Goal: Check status: Check status

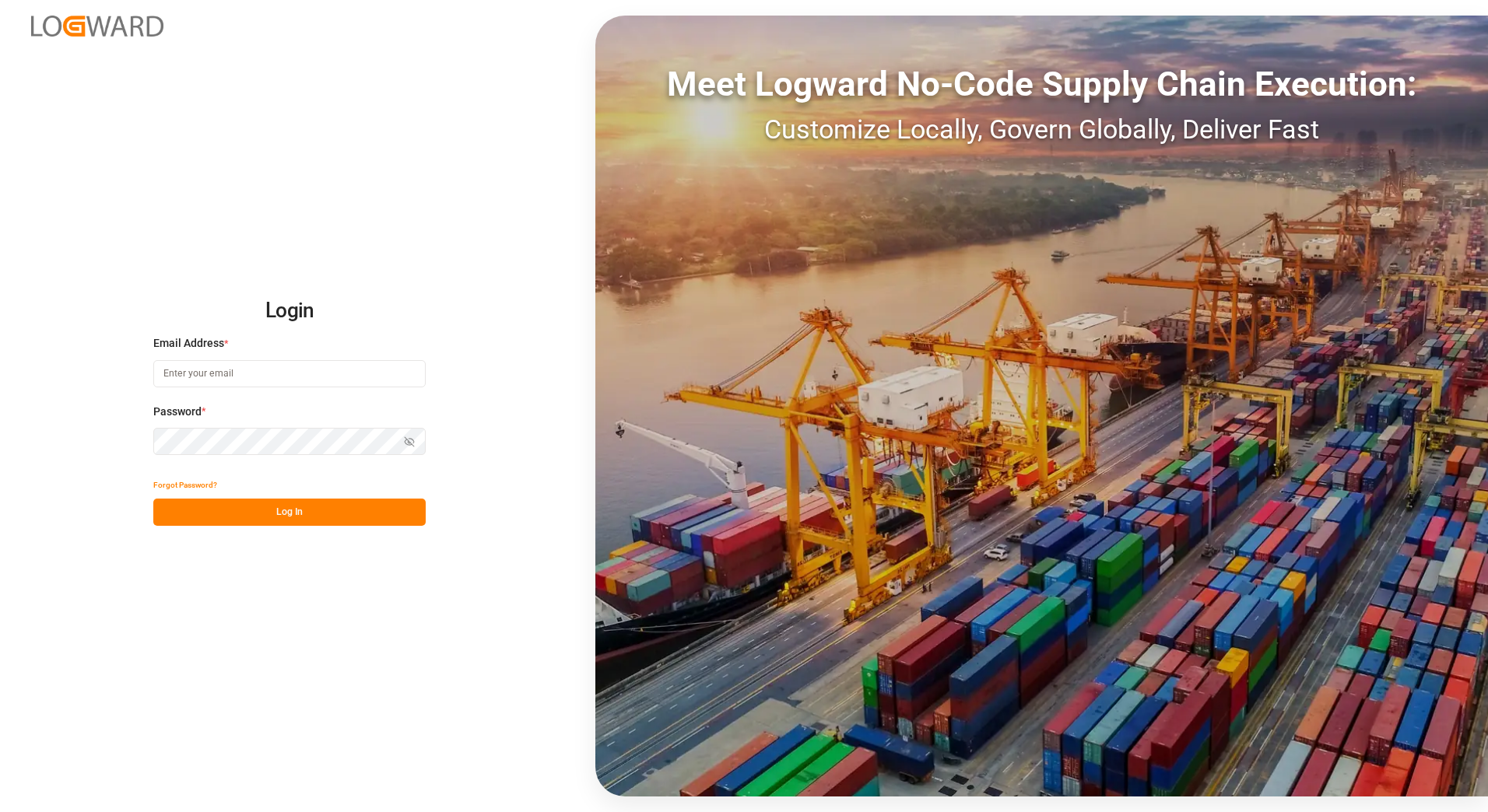
click at [179, 379] on input at bounding box center [289, 374] width 272 height 28
type input "[PERSON_NAME][EMAIL_ADDRESS][PERSON_NAME][DOMAIN_NAME]"
click at [221, 515] on button "Log In" at bounding box center [289, 512] width 272 height 28
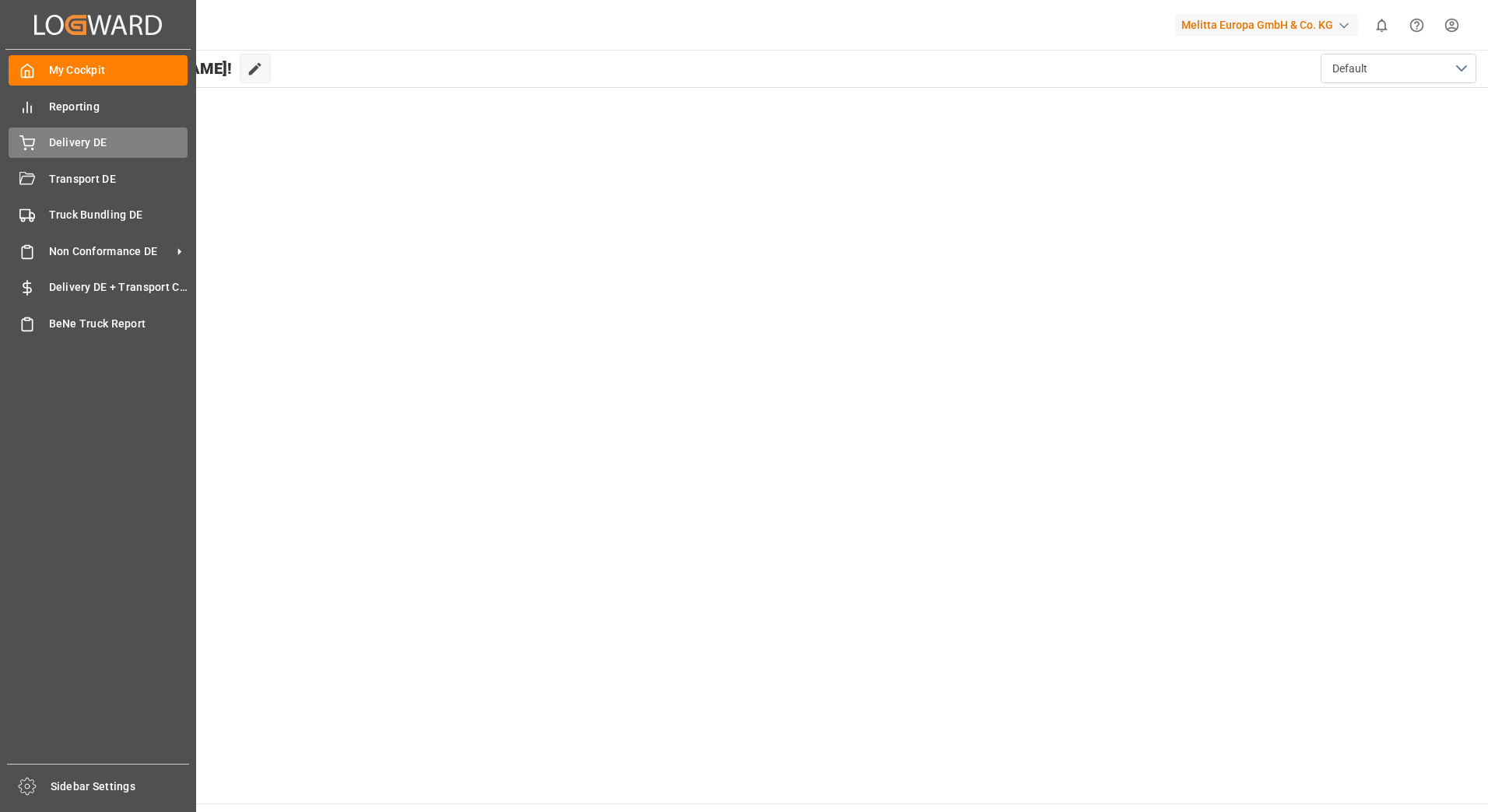
click at [48, 145] on div "Delivery DE Delivery DE" at bounding box center [98, 143] width 179 height 30
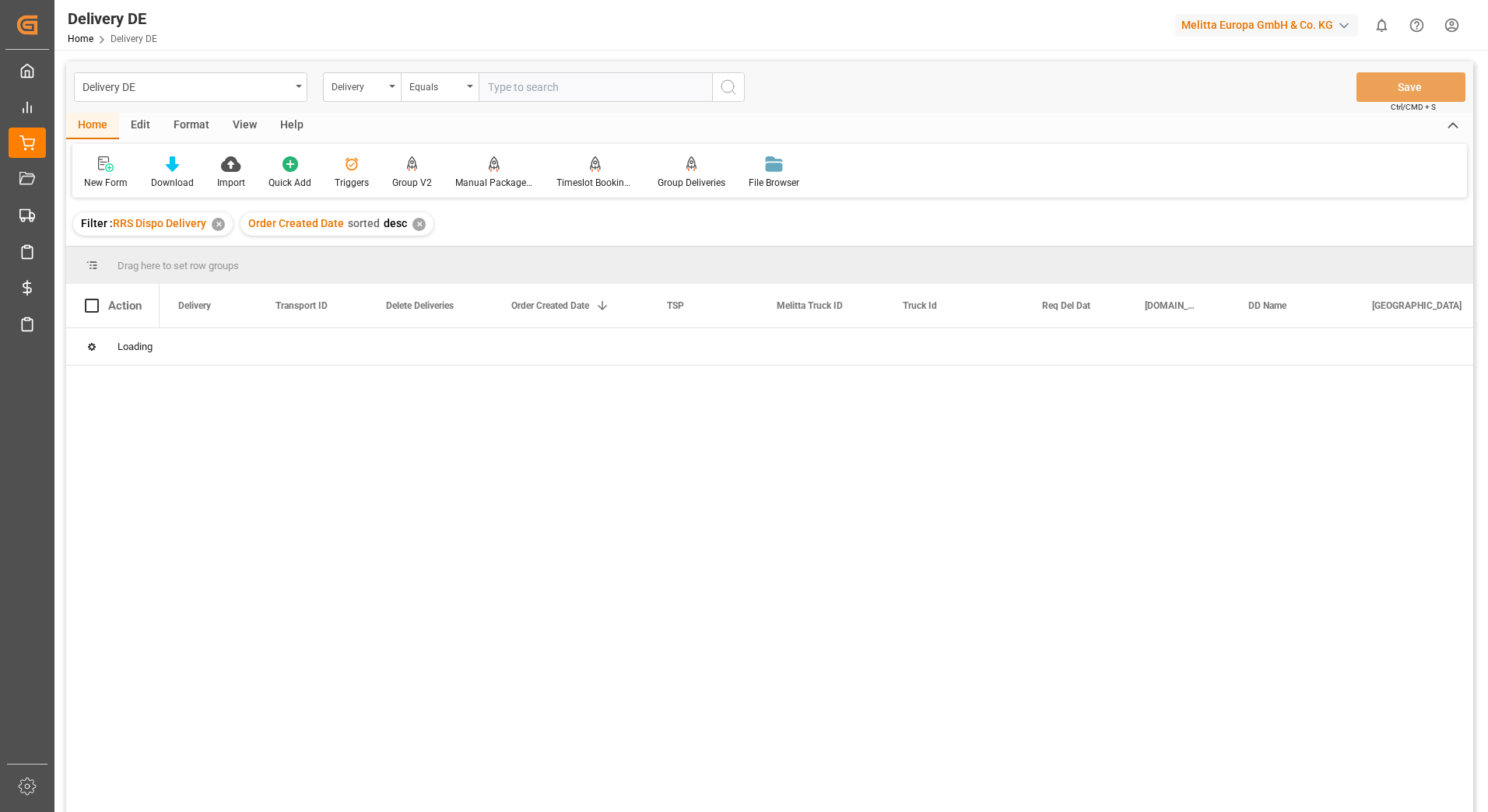
click at [505, 87] on input "text" at bounding box center [595, 87] width 234 height 29
type input "92567499"
click at [589, 221] on div "✕" at bounding box center [592, 224] width 13 height 13
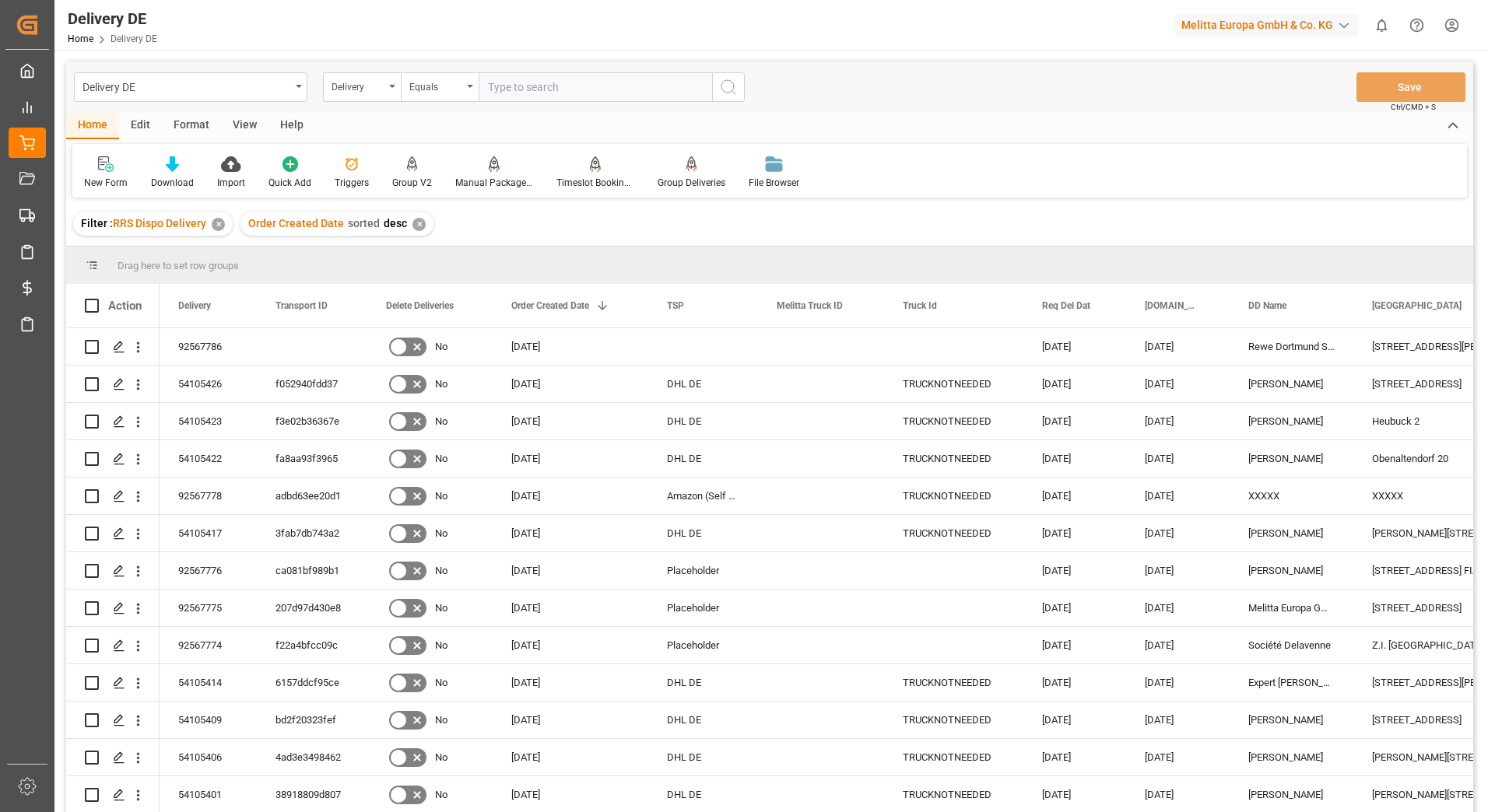
click at [515, 87] on input "text" at bounding box center [595, 87] width 234 height 29
type input "92567501"
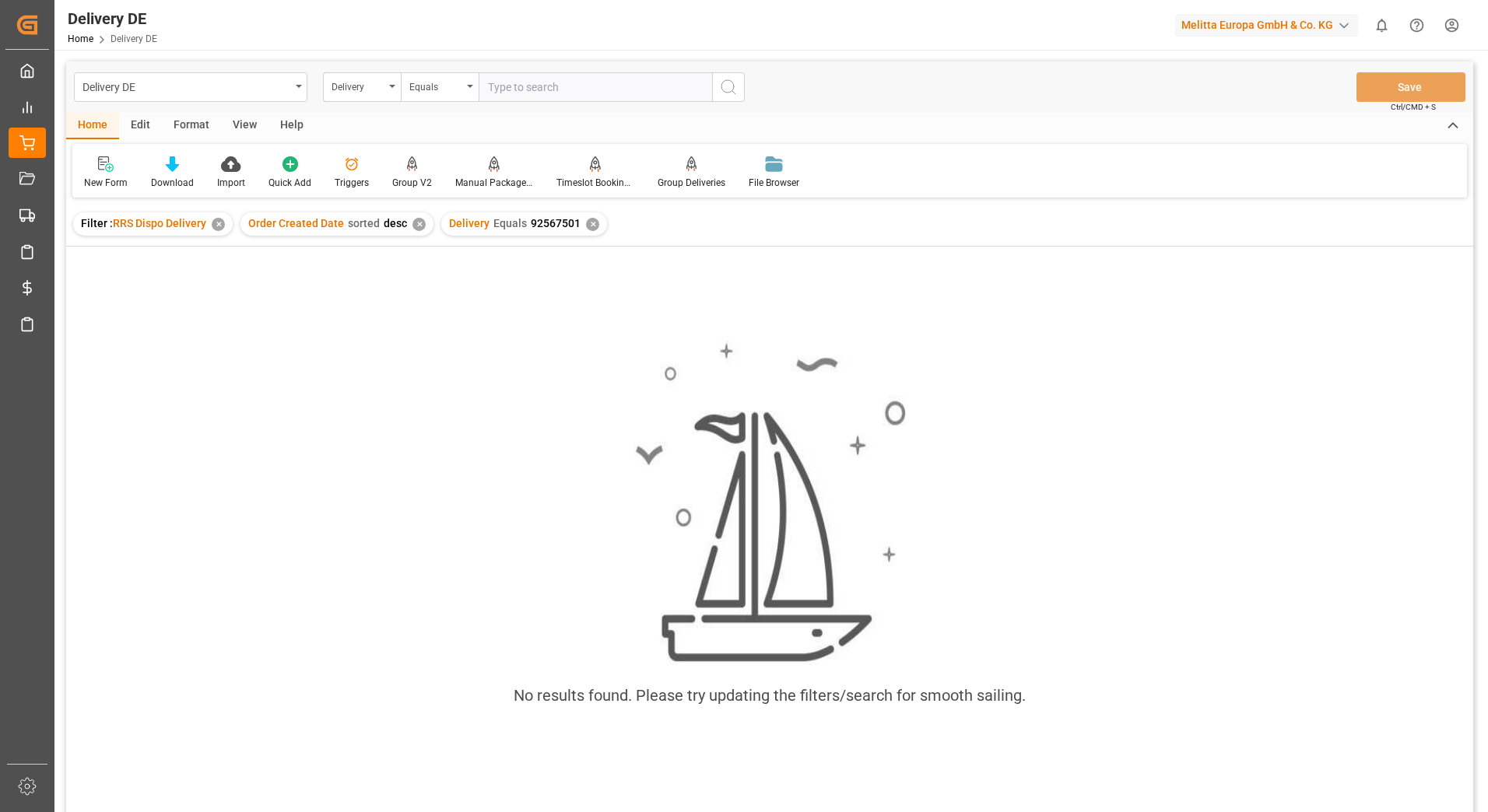
click at [588, 226] on div "✕" at bounding box center [592, 224] width 13 height 13
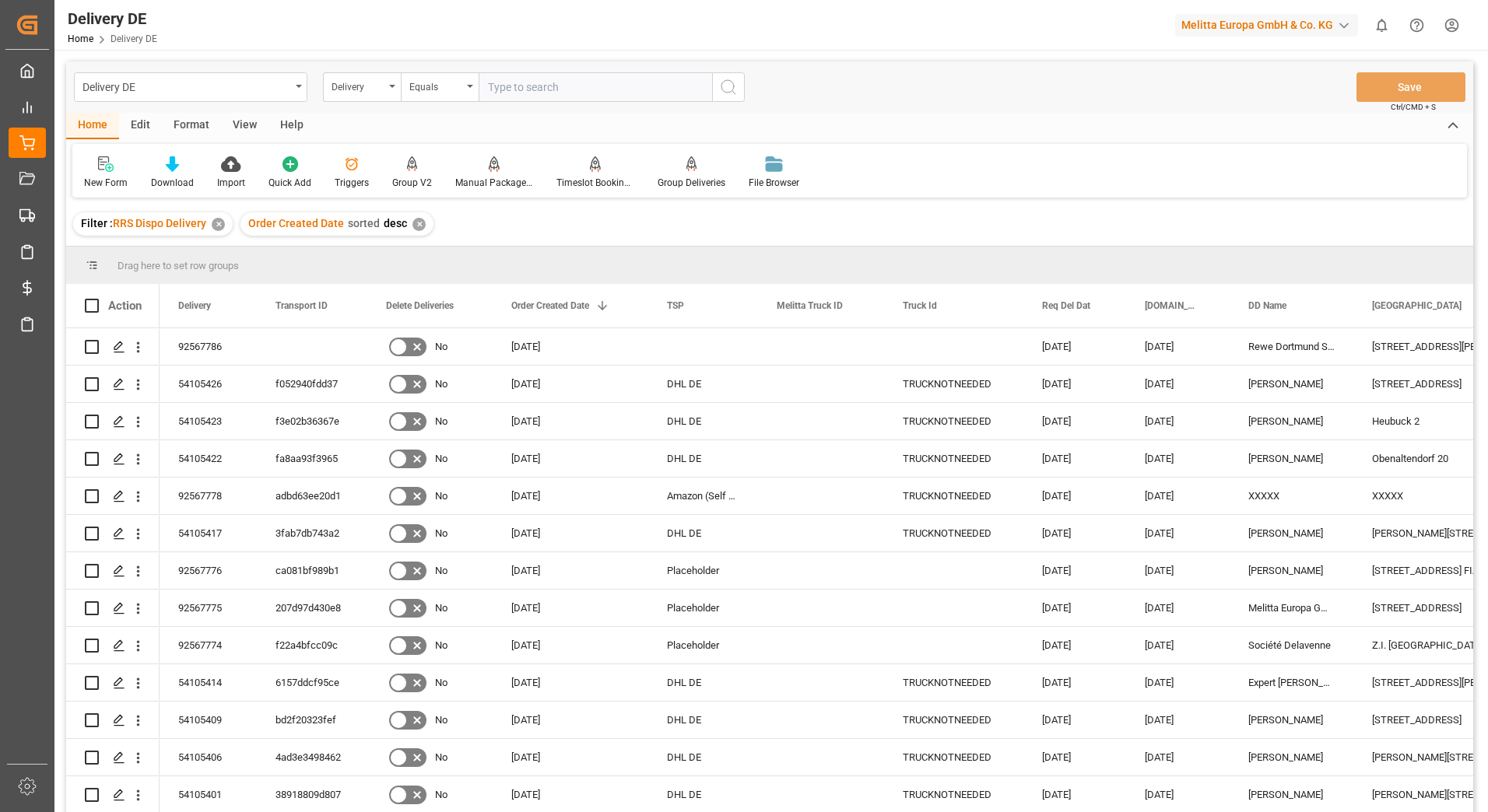
click at [501, 87] on input "text" at bounding box center [595, 87] width 234 height 29
type input "92567502"
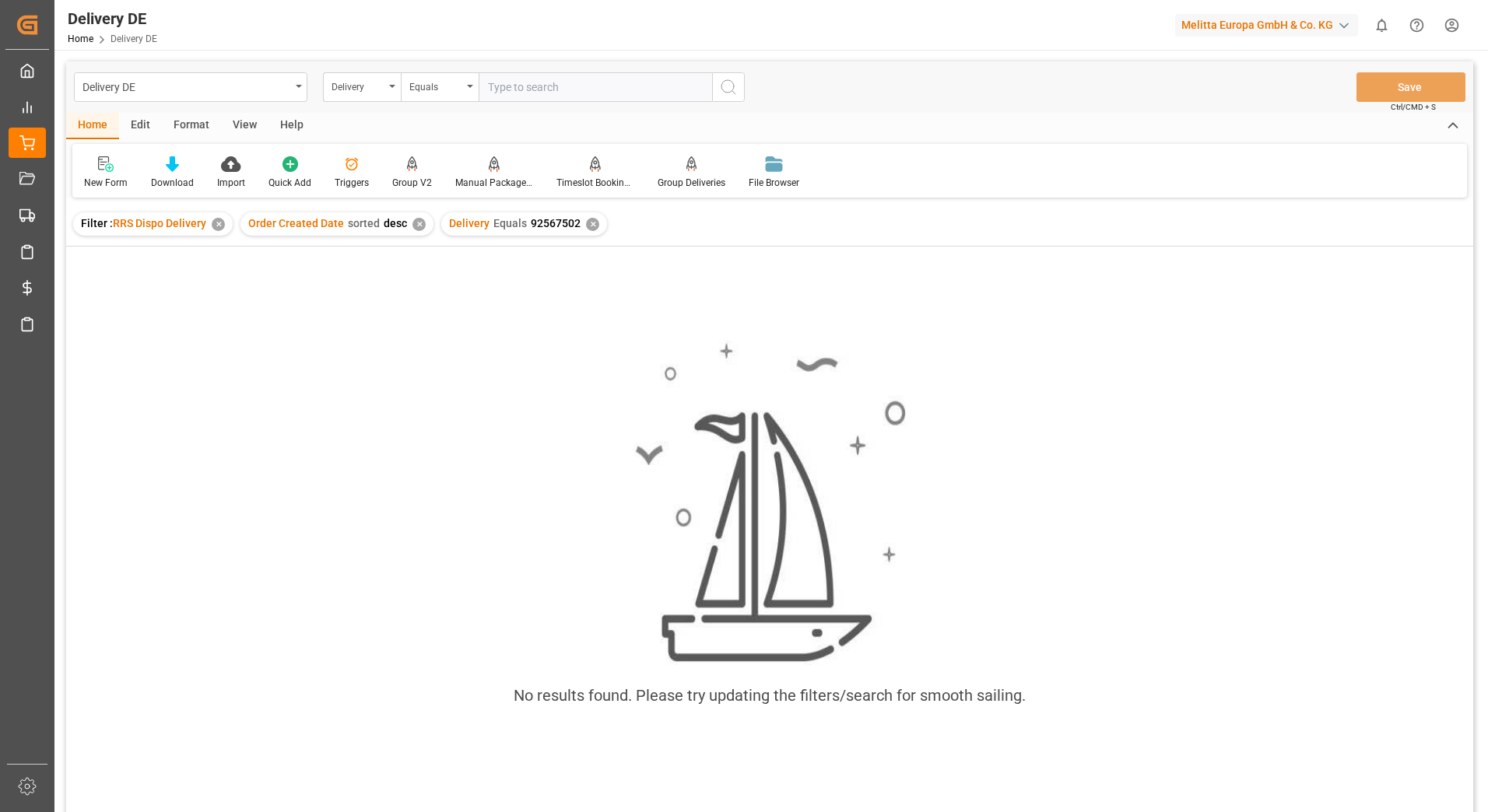
click at [587, 228] on div "✕" at bounding box center [592, 224] width 13 height 13
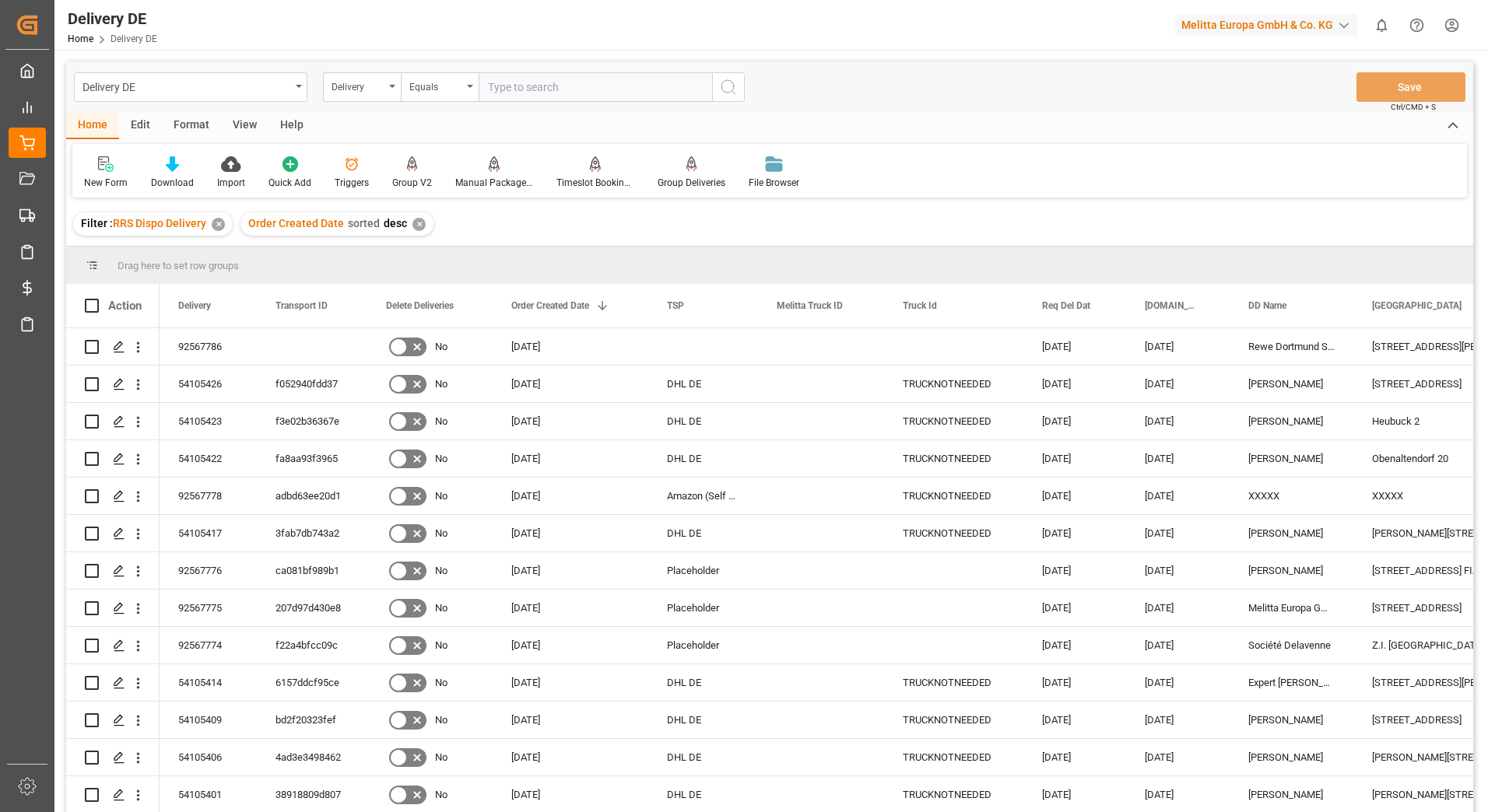
click at [521, 91] on input "text" at bounding box center [595, 87] width 234 height 29
type input "92567500"
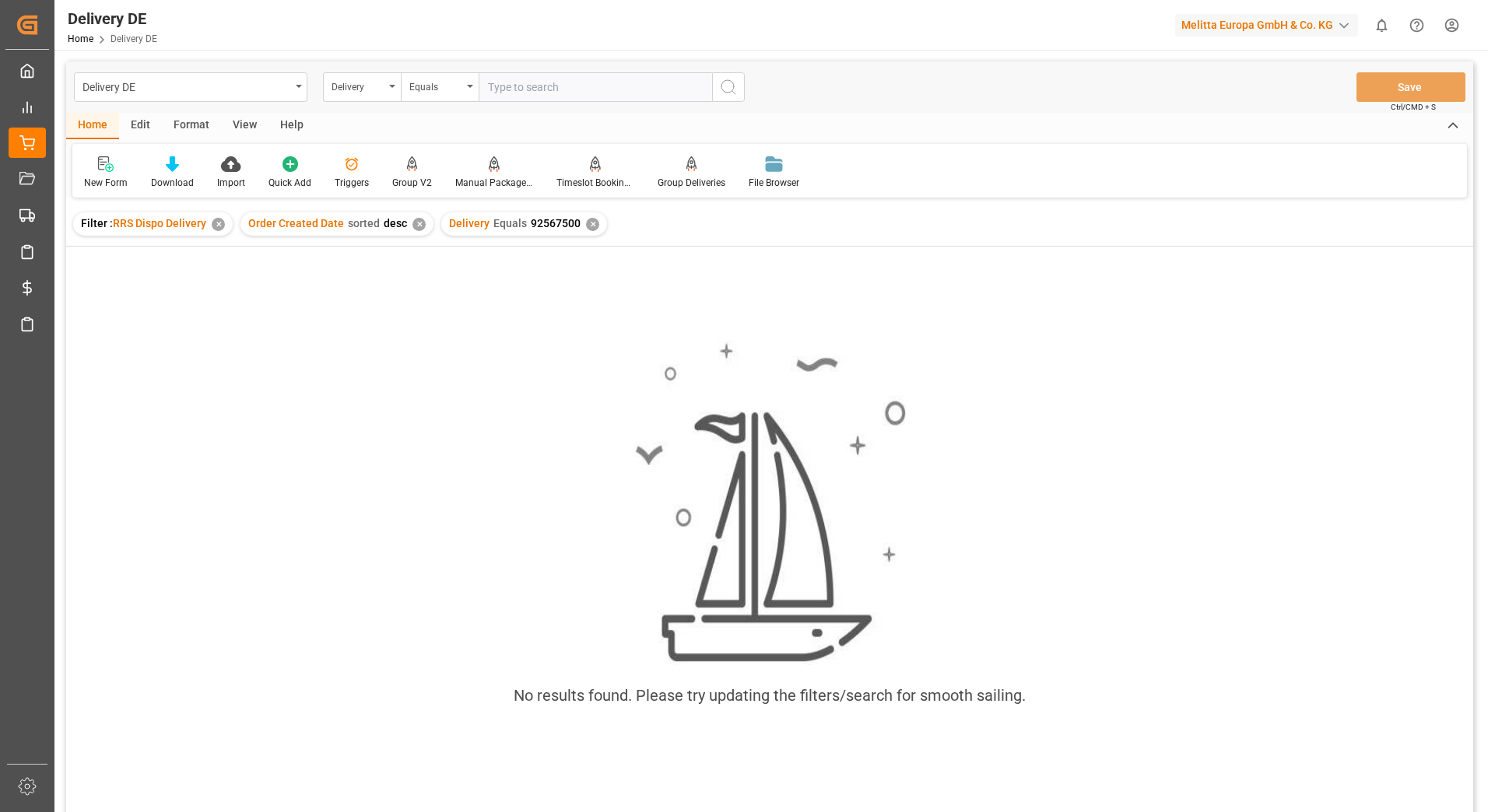
click at [587, 222] on div "✕" at bounding box center [592, 224] width 13 height 13
